Goal: Task Accomplishment & Management: Complete application form

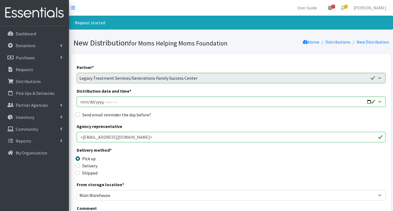
scroll to position [221, 0]
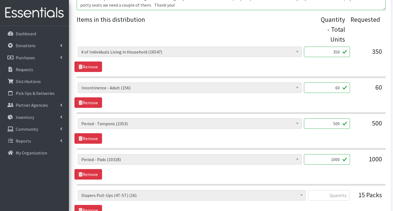
click at [339, 125] on input "500" at bounding box center [327, 123] width 46 height 10
type input "50"
click at [339, 89] on input "60" at bounding box center [327, 88] width 46 height 10
type input "0"
click at [338, 124] on input "50" at bounding box center [327, 123] width 46 height 10
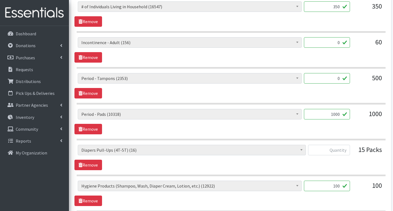
scroll to position [276, 0]
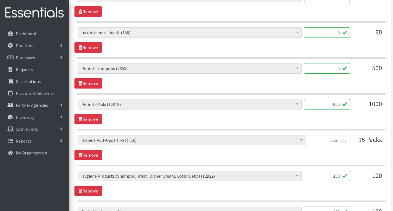
type input "0"
click at [348, 141] on input "text" at bounding box center [329, 140] width 42 height 10
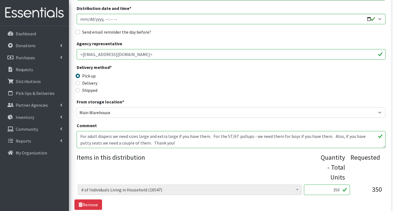
scroll to position [0, 0]
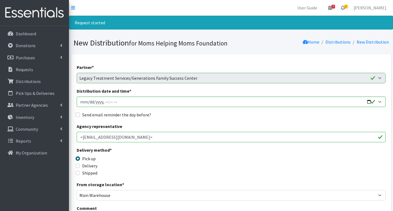
type input "0"
click at [350, 6] on link "2" at bounding box center [343, 7] width 13 height 11
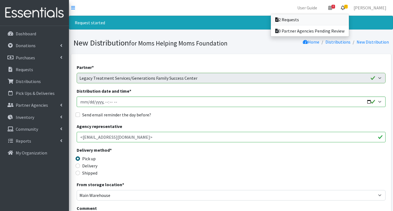
click at [323, 20] on link "2 Requests" at bounding box center [310, 19] width 78 height 11
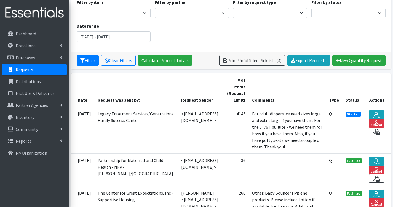
scroll to position [138, 0]
